Goal: Information Seeking & Learning: Check status

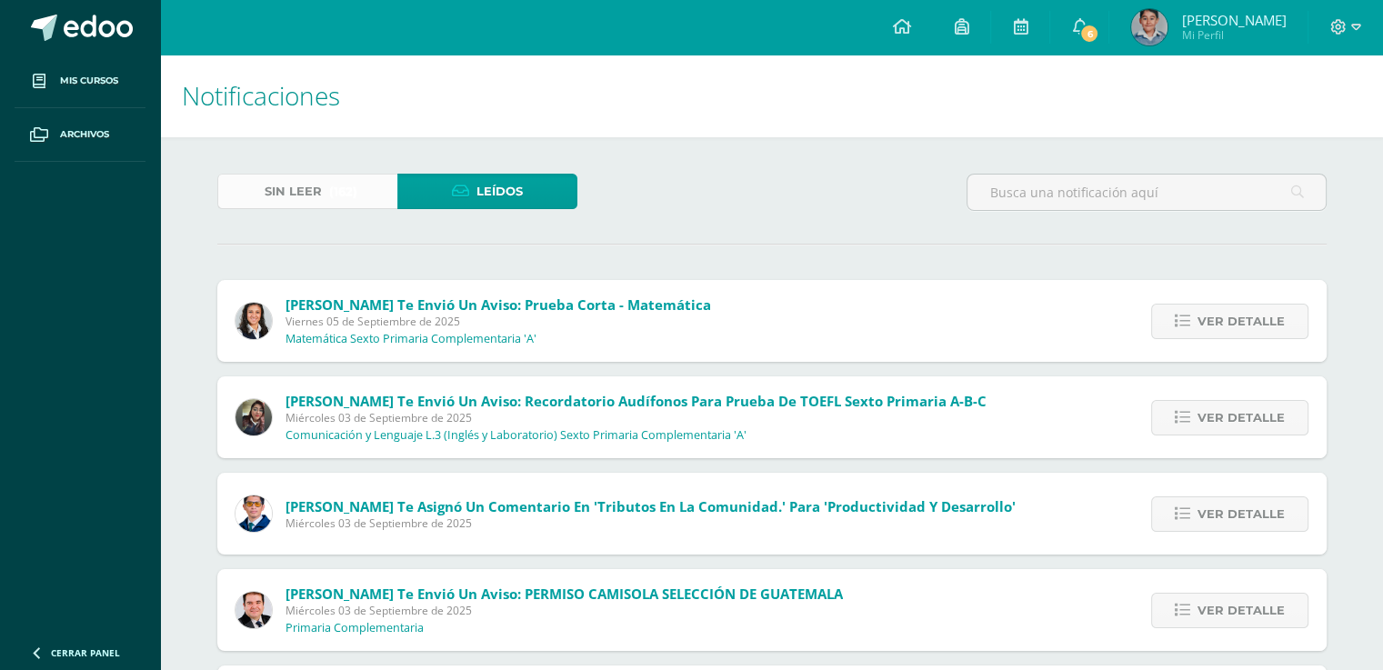
click at [381, 189] on link "Sin leer (162)" at bounding box center [307, 191] width 180 height 35
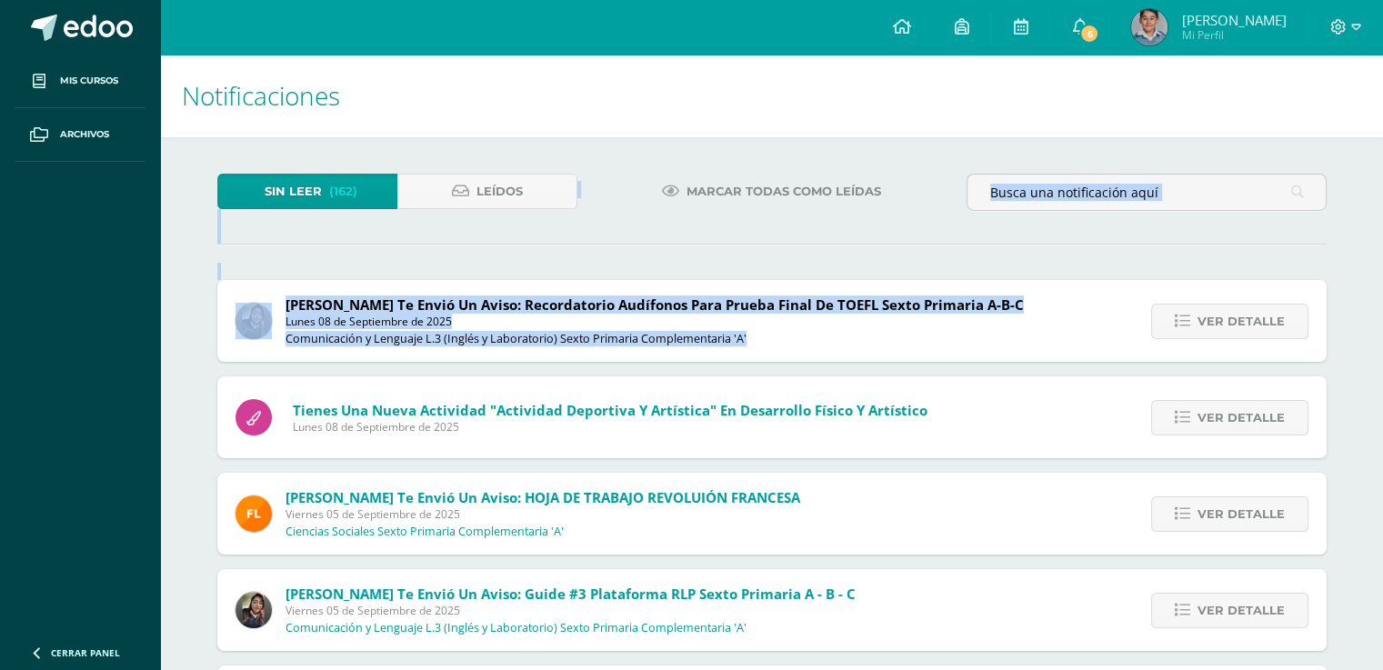
drag, startPoint x: 1298, startPoint y: 230, endPoint x: 1357, endPoint y: 316, distance: 103.4
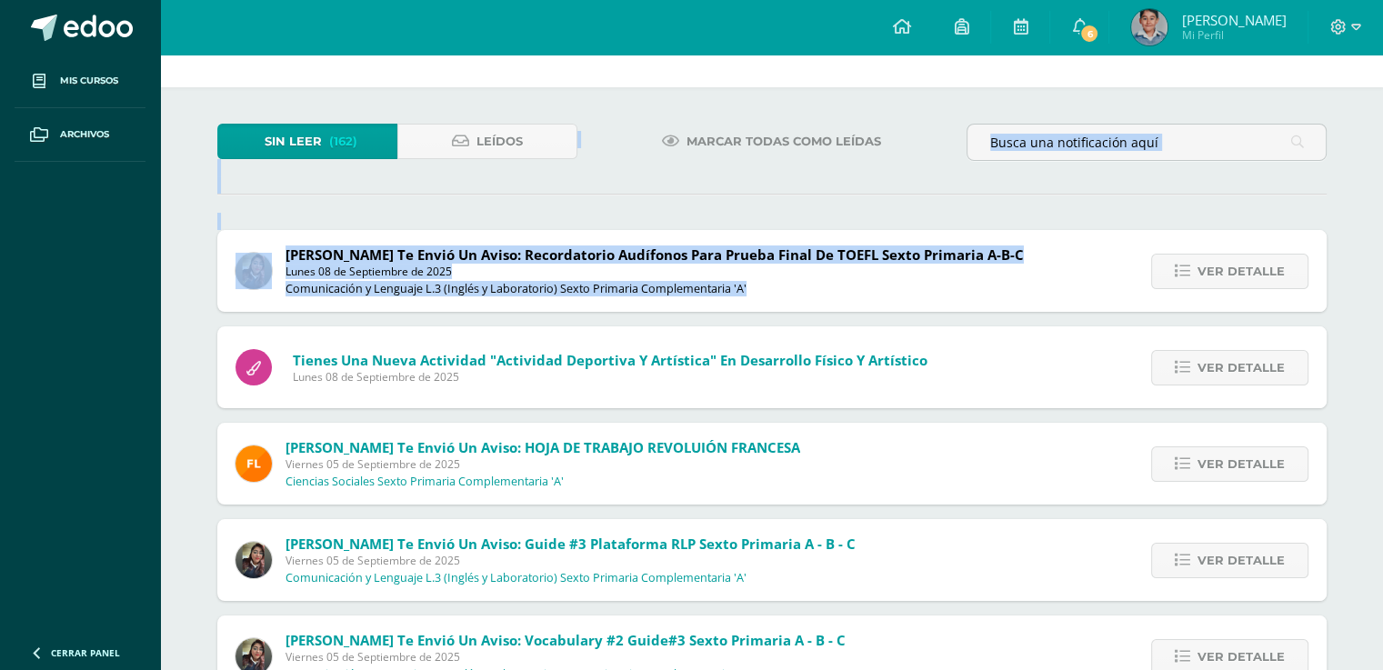
scroll to position [45, 0]
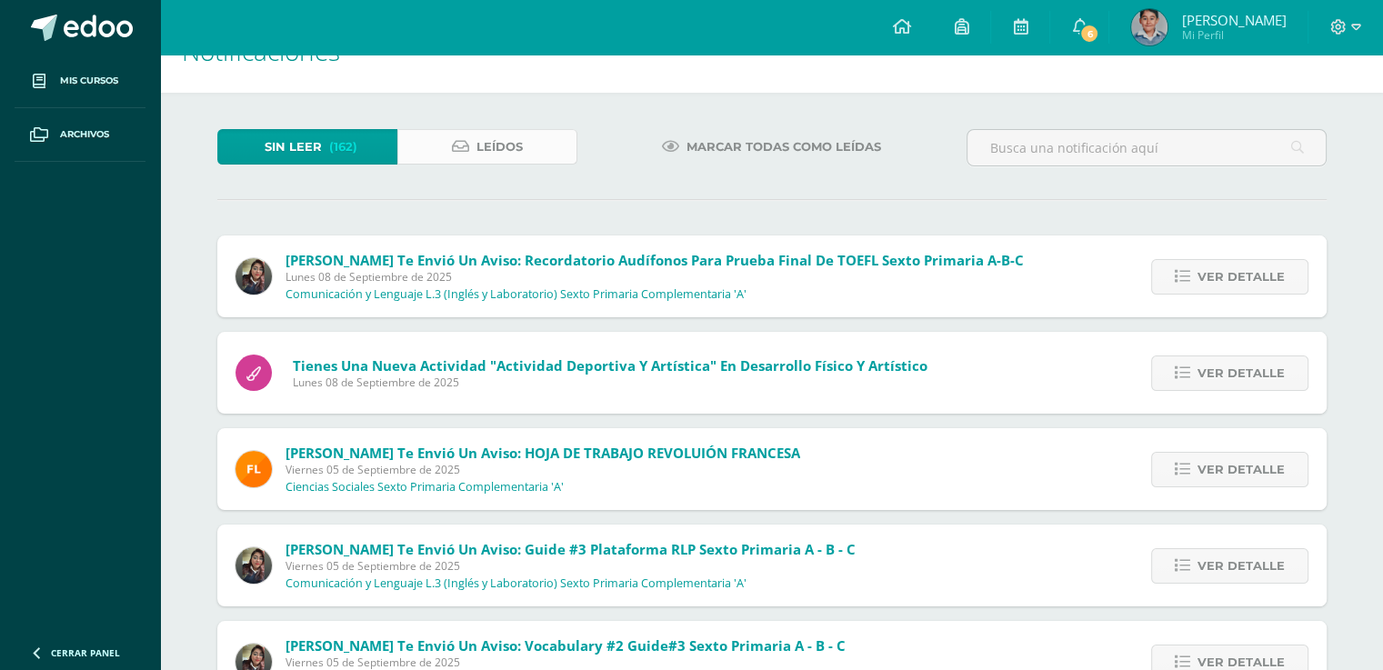
click at [478, 138] on span "Leídos" at bounding box center [499, 147] width 46 height 34
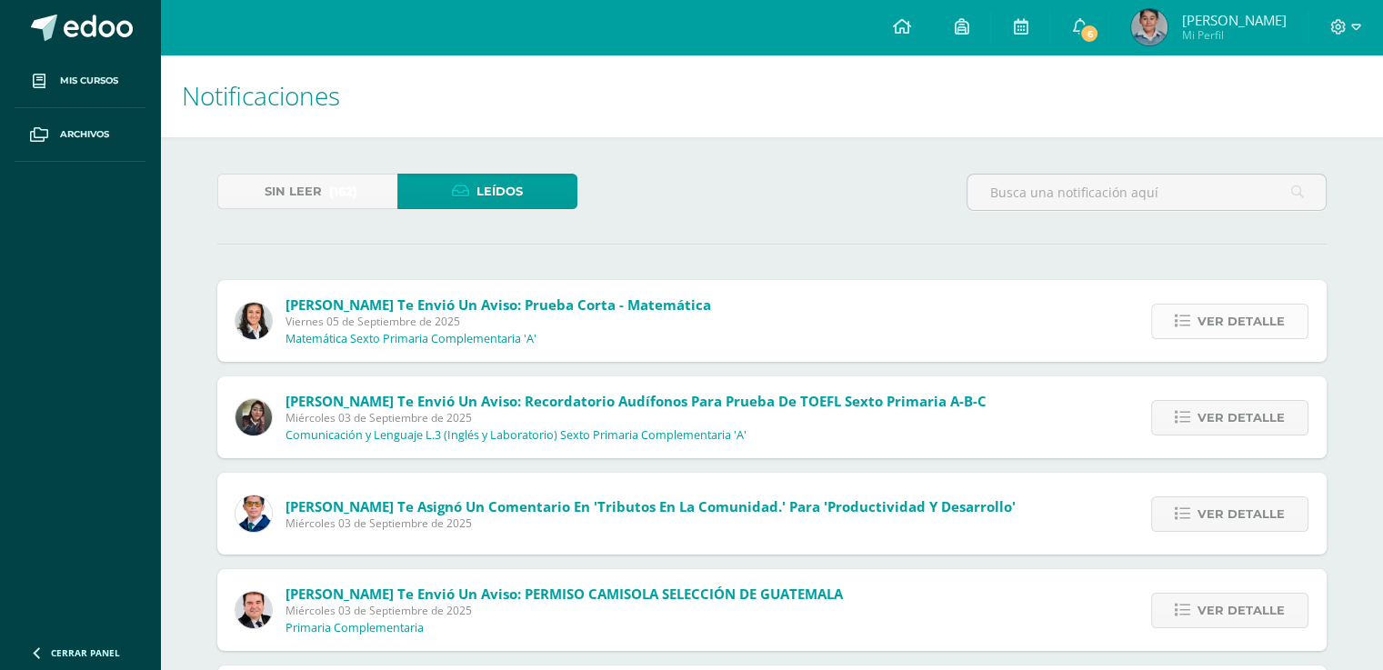
click at [1211, 312] on span "Ver detalle" at bounding box center [1240, 322] width 87 height 34
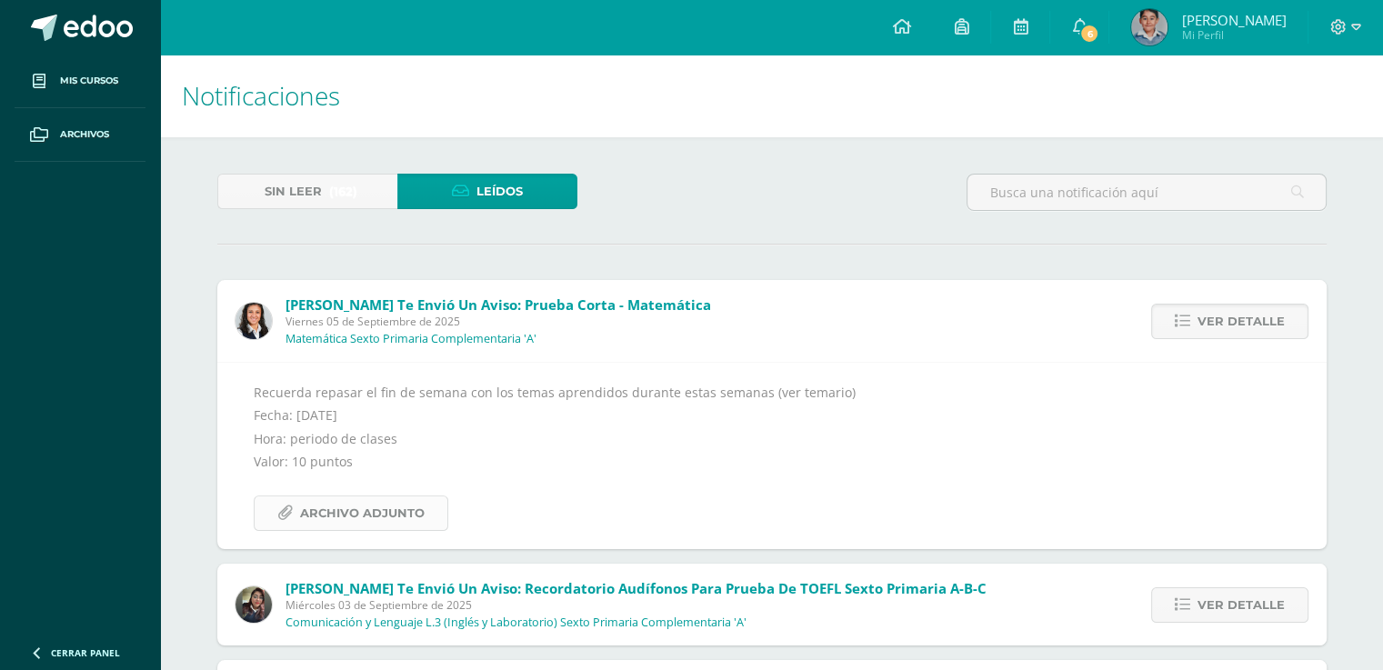
click at [397, 514] on span "Archivo Adjunto" at bounding box center [362, 513] width 125 height 34
click at [1104, 46] on link "6" at bounding box center [1079, 27] width 58 height 55
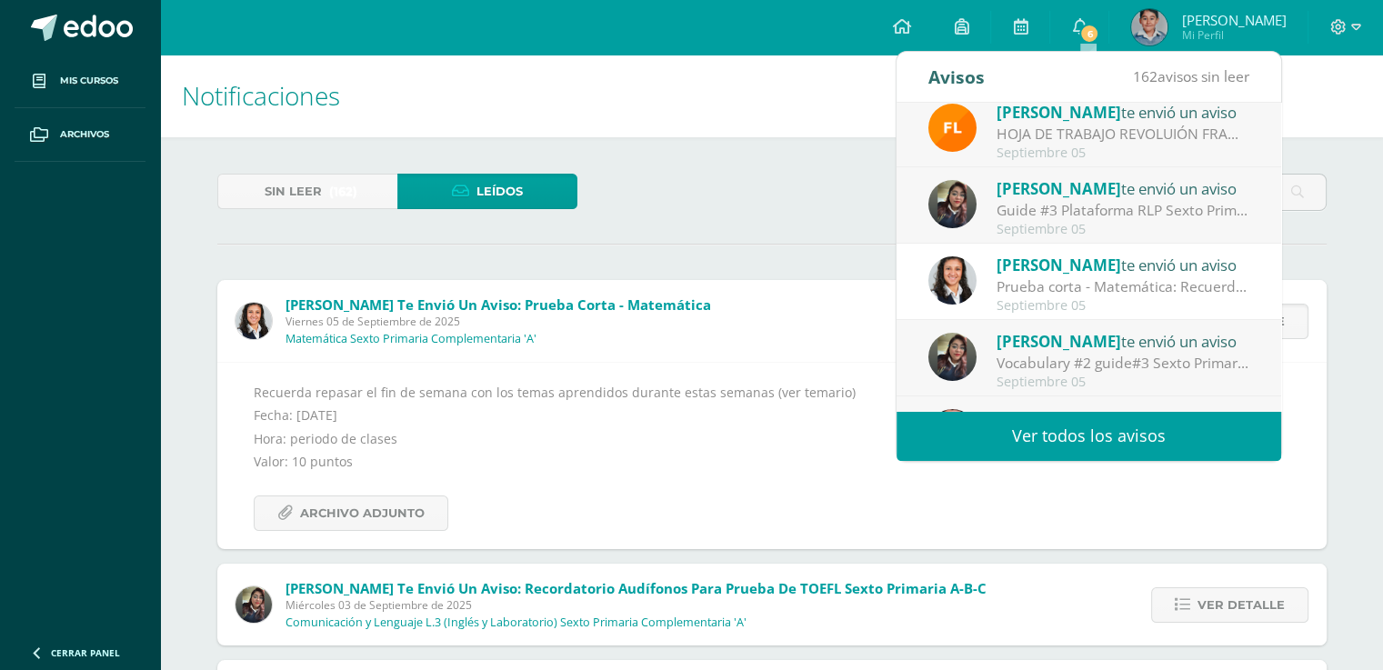
scroll to position [302, 0]
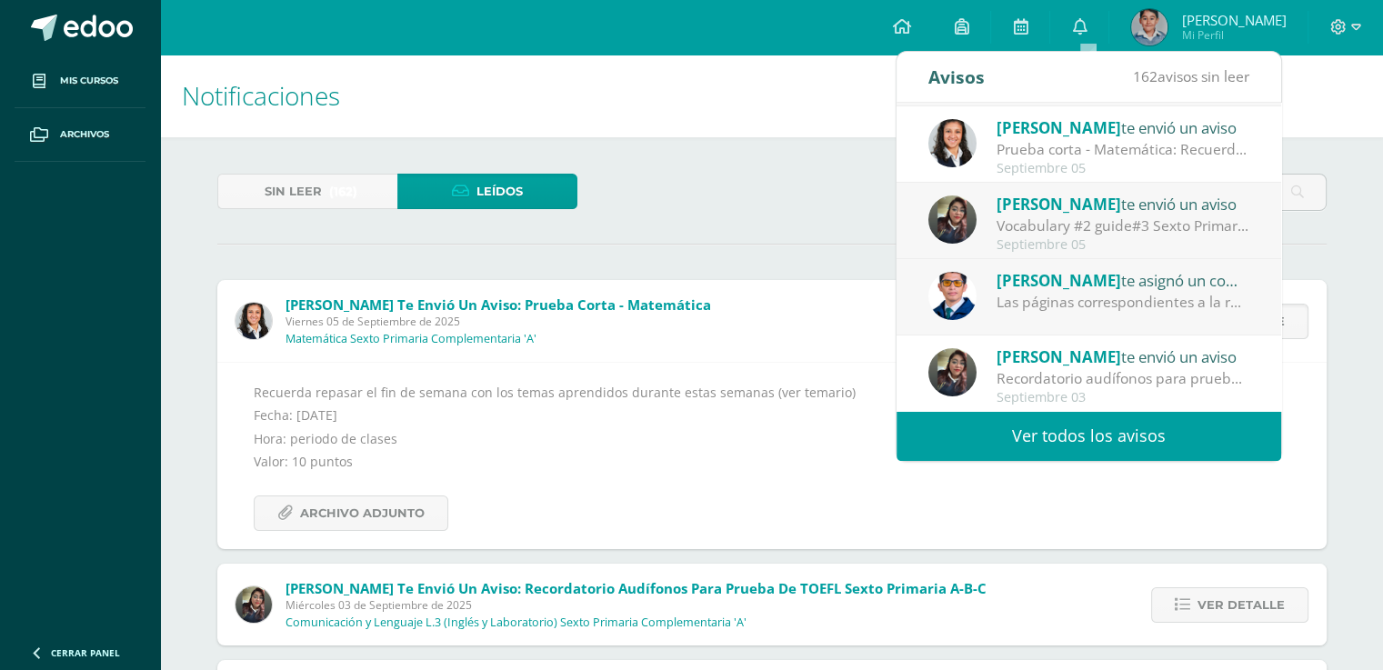
click at [697, 122] on h1 "Notificaciones" at bounding box center [771, 96] width 1179 height 83
